Goal: Transaction & Acquisition: Book appointment/travel/reservation

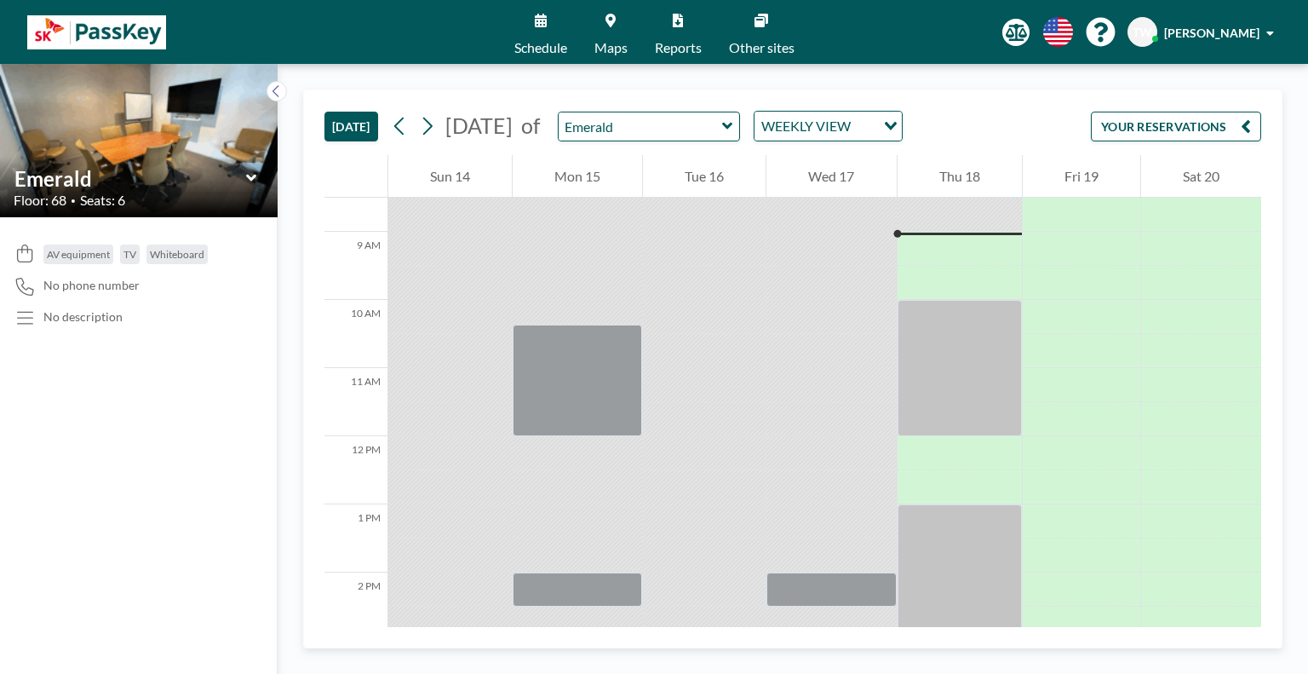
click at [547, 100] on div "[DATE] [DATE] of Emerald WEEKLY VIEW Loading... YOUR RESERVATIONS" at bounding box center [793, 122] width 937 height 65
click at [722, 135] on input "text" at bounding box center [641, 126] width 164 height 28
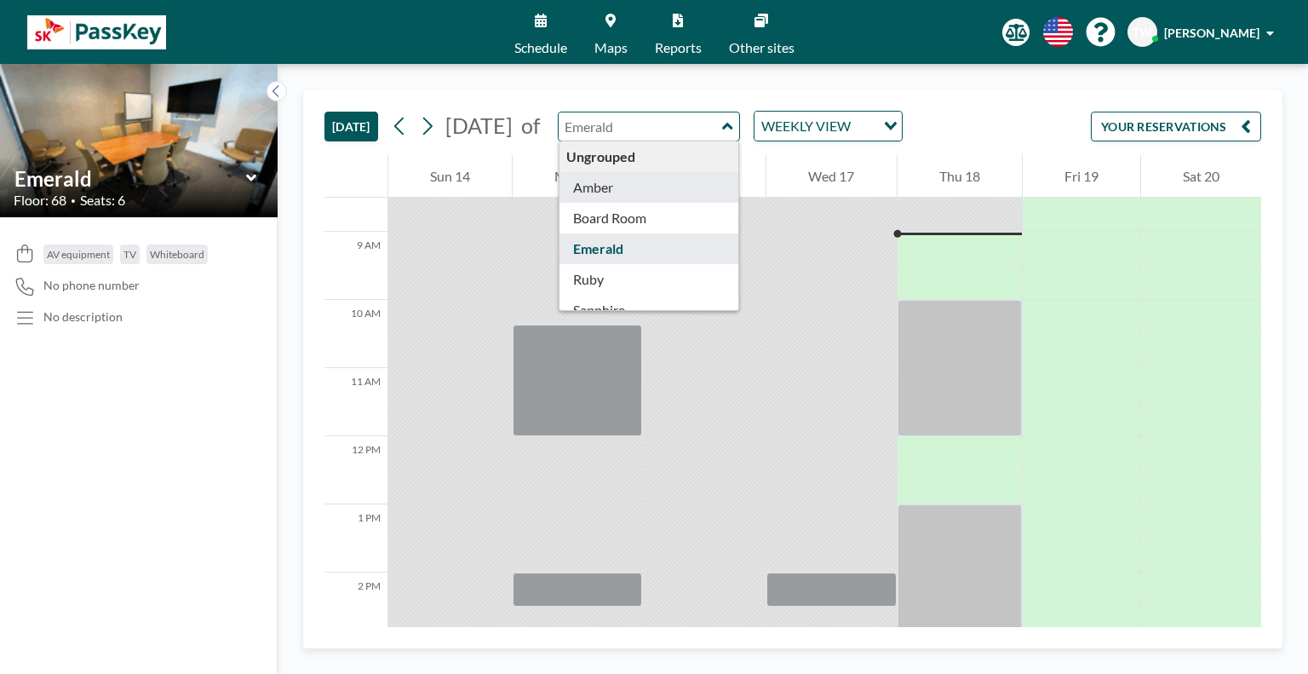
type input "Amber"
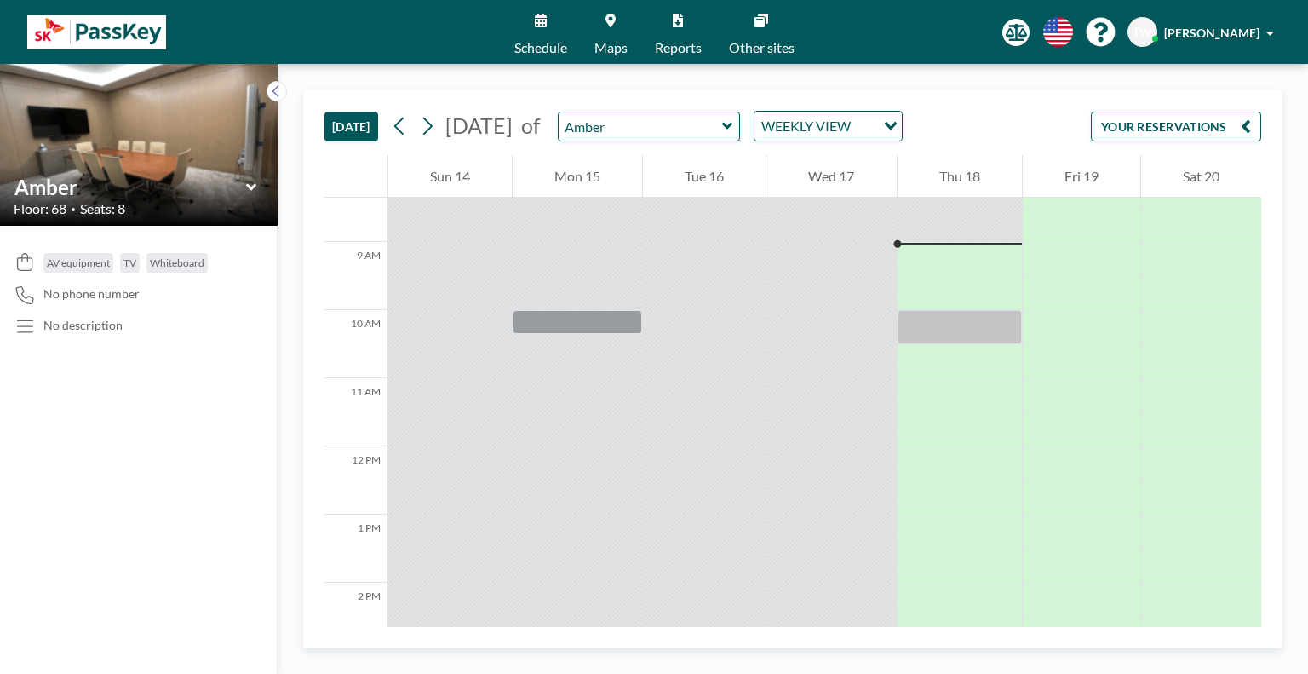
scroll to position [579, 0]
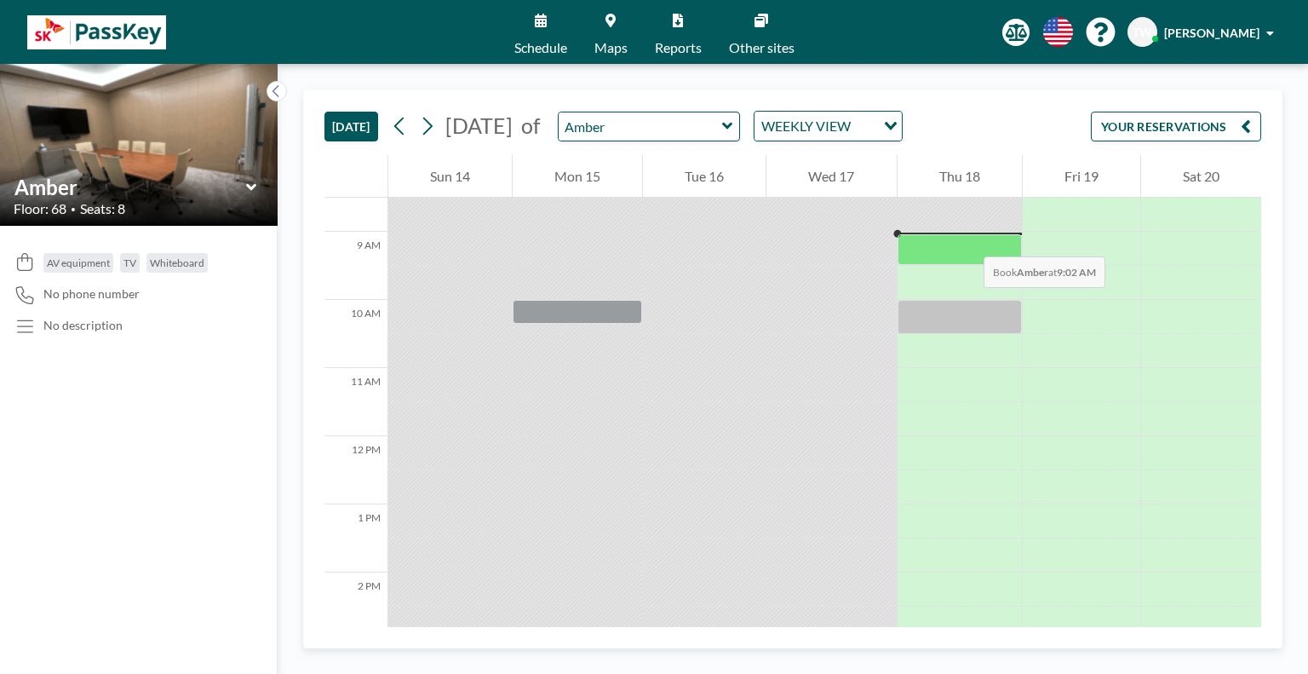
click at [967, 239] on div at bounding box center [960, 249] width 124 height 31
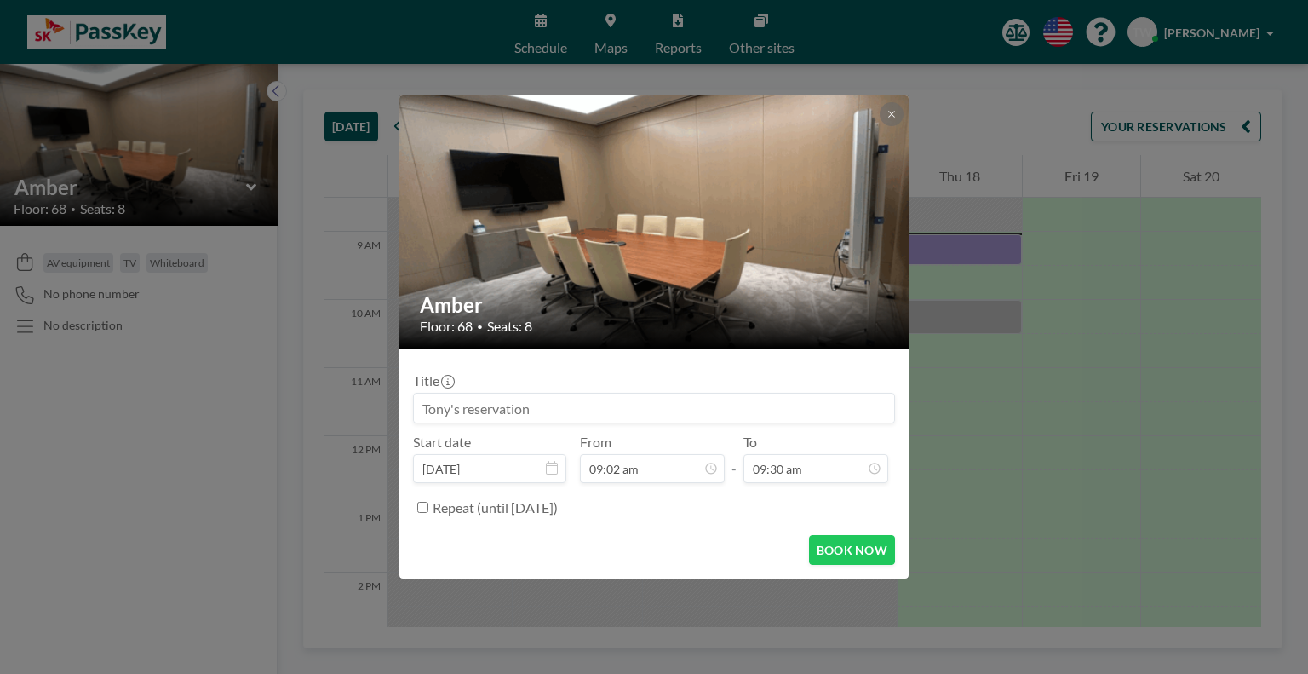
click at [967, 239] on div "Amber Floor: 68 • Seats: 8 Title Start date [DATE] From 09:02 am - To 09:30 am …" at bounding box center [654, 337] width 1308 height 674
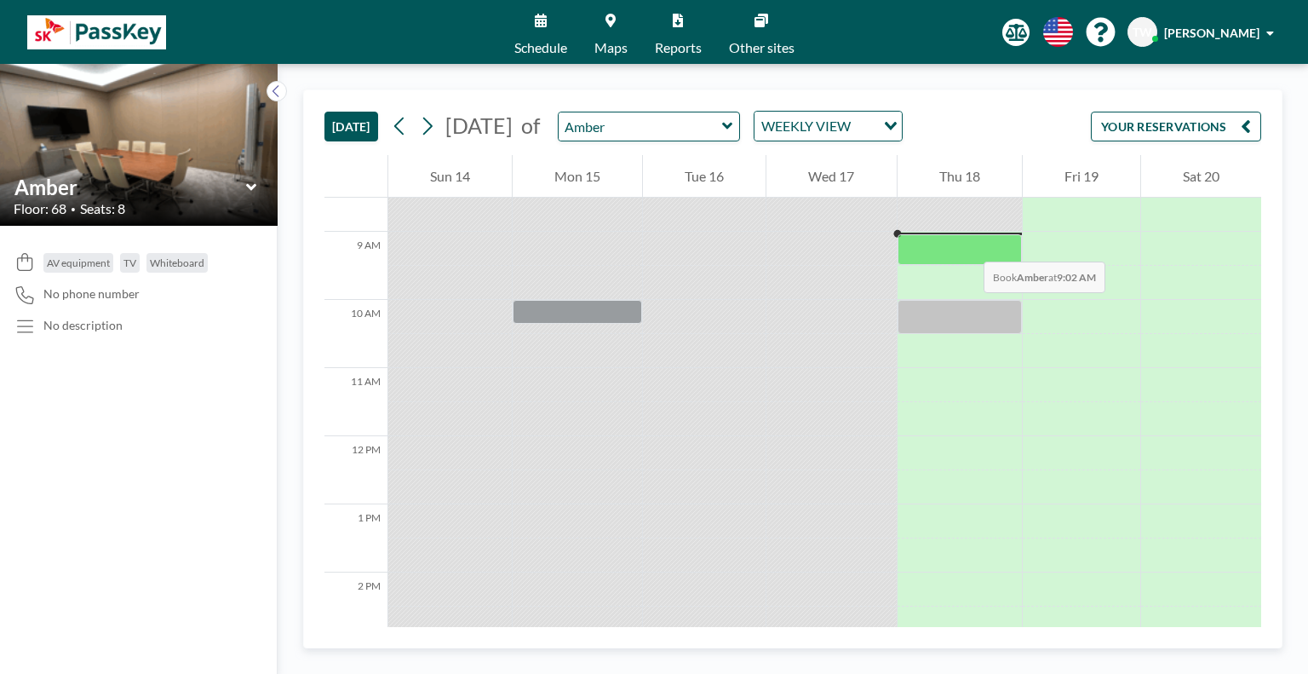
click at [967, 244] on div at bounding box center [960, 249] width 124 height 31
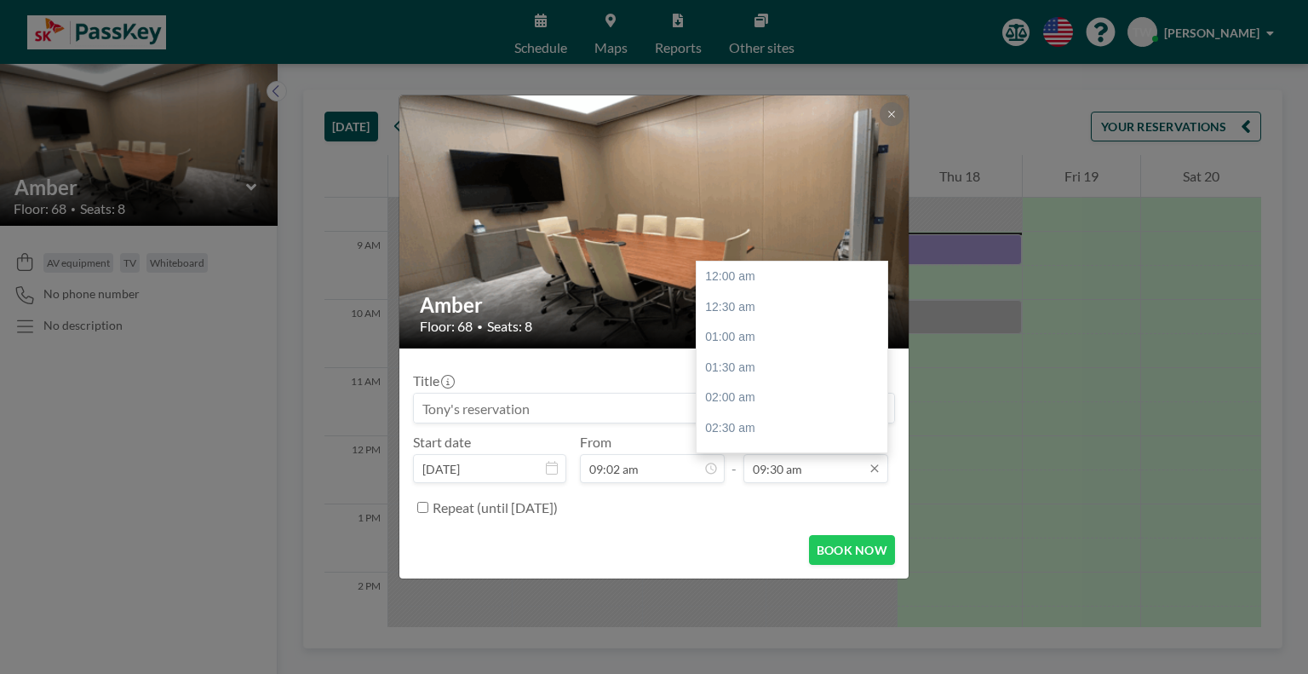
scroll to position [576, 0]
click at [842, 472] on input "09:30 am" at bounding box center [816, 468] width 145 height 29
click at [791, 316] on div "10:00 am" at bounding box center [796, 307] width 199 height 31
type input "10:00 am"
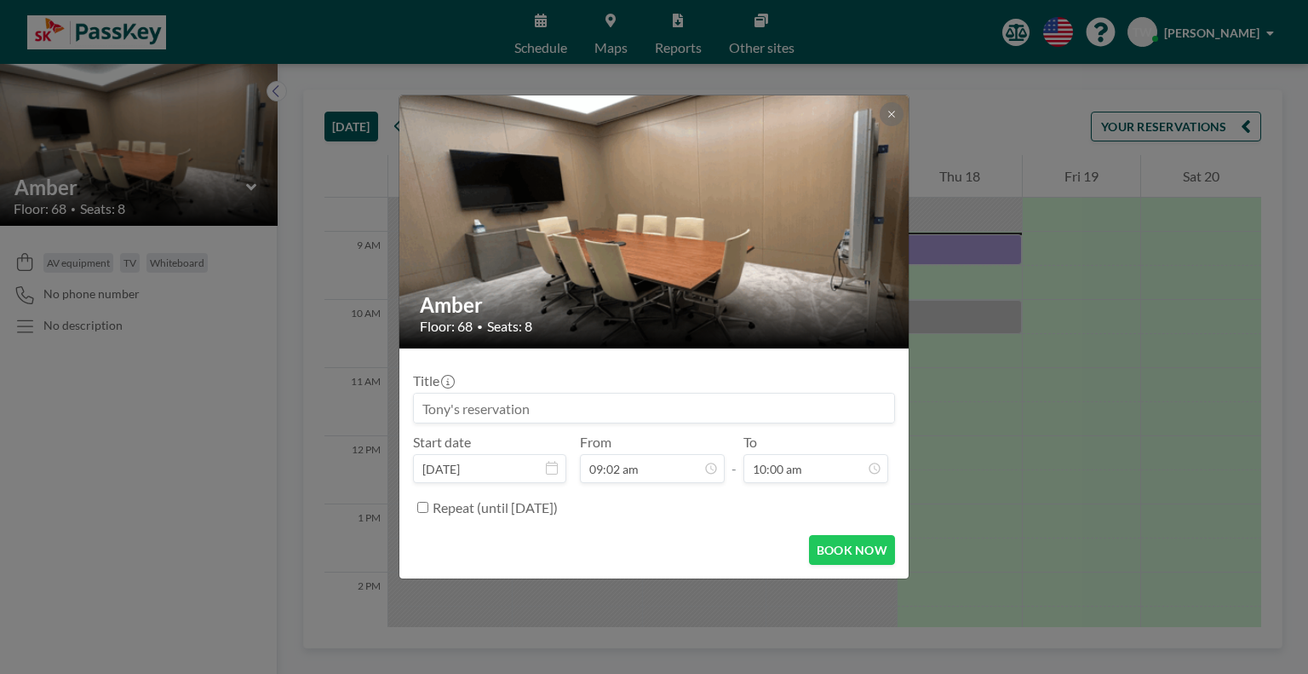
scroll to position [606, 0]
click at [834, 548] on button "BOOK NOW" at bounding box center [852, 550] width 86 height 30
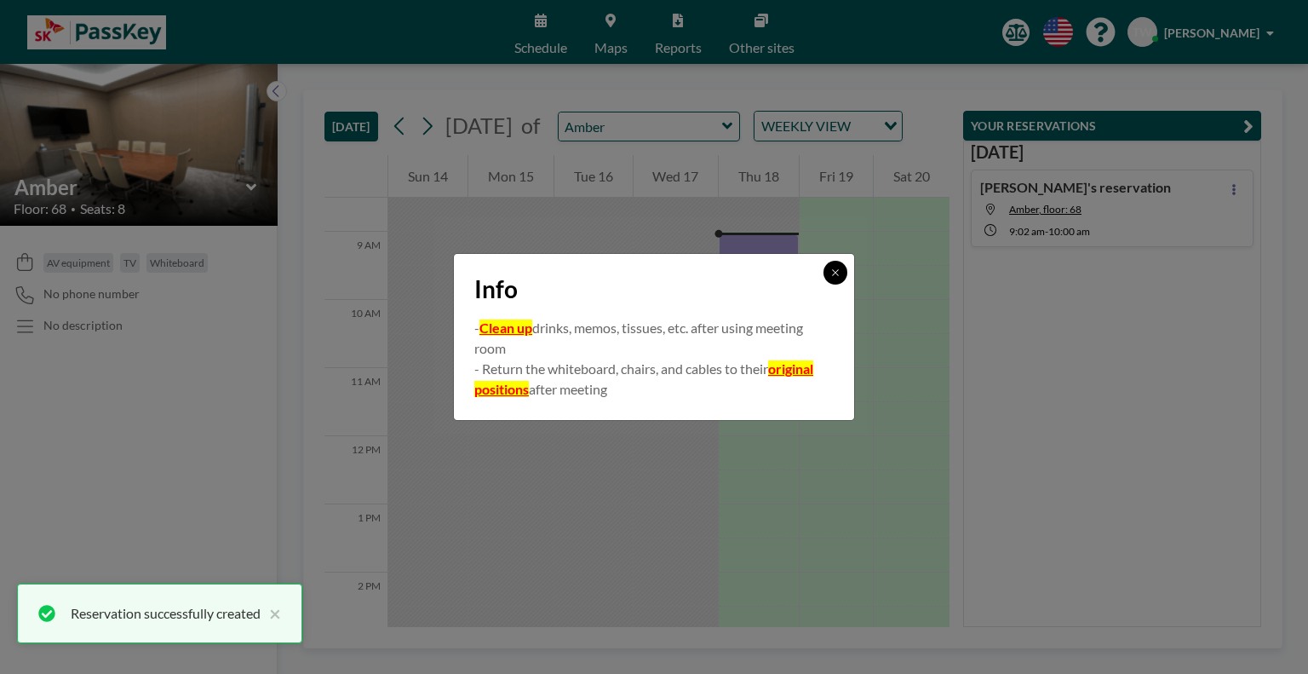
click at [836, 272] on icon at bounding box center [835, 272] width 6 height 6
